Goal: Find specific page/section

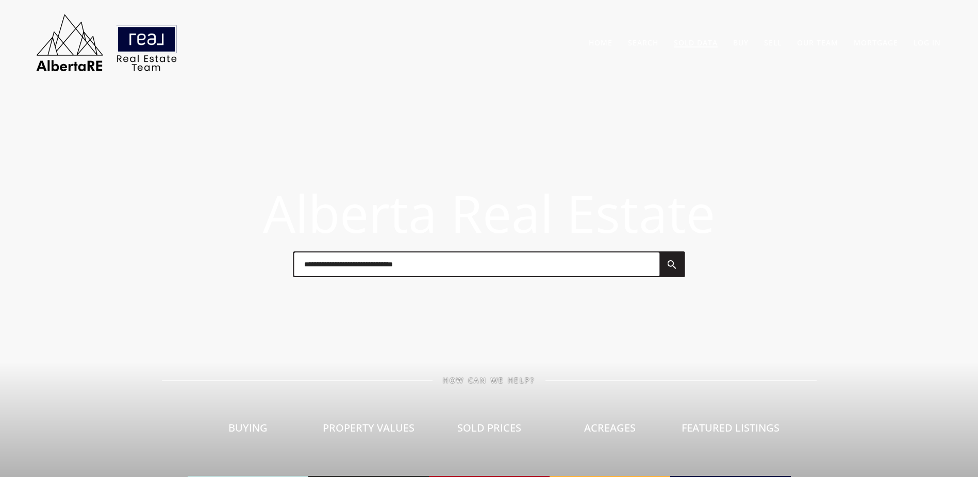
click at [699, 40] on link "Sold Data" at bounding box center [696, 43] width 44 height 10
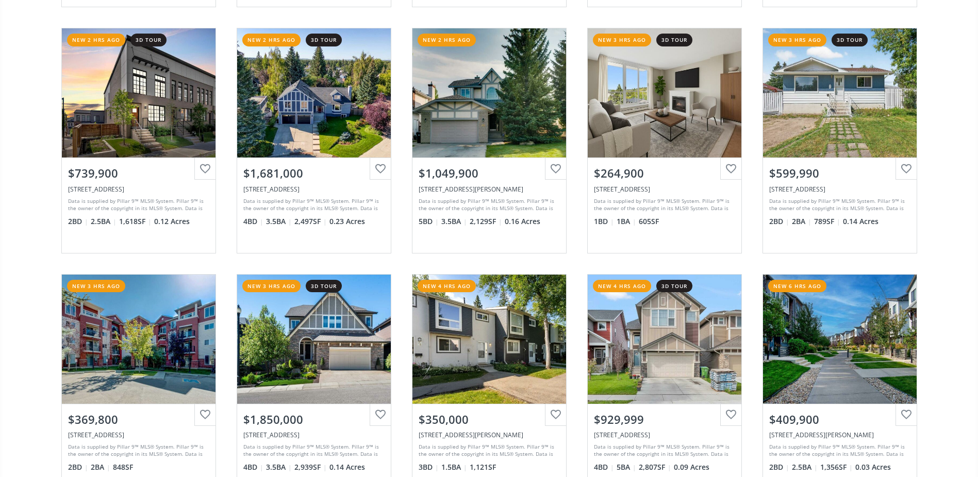
scroll to position [774, 0]
